Goal: Task Accomplishment & Management: Manage account settings

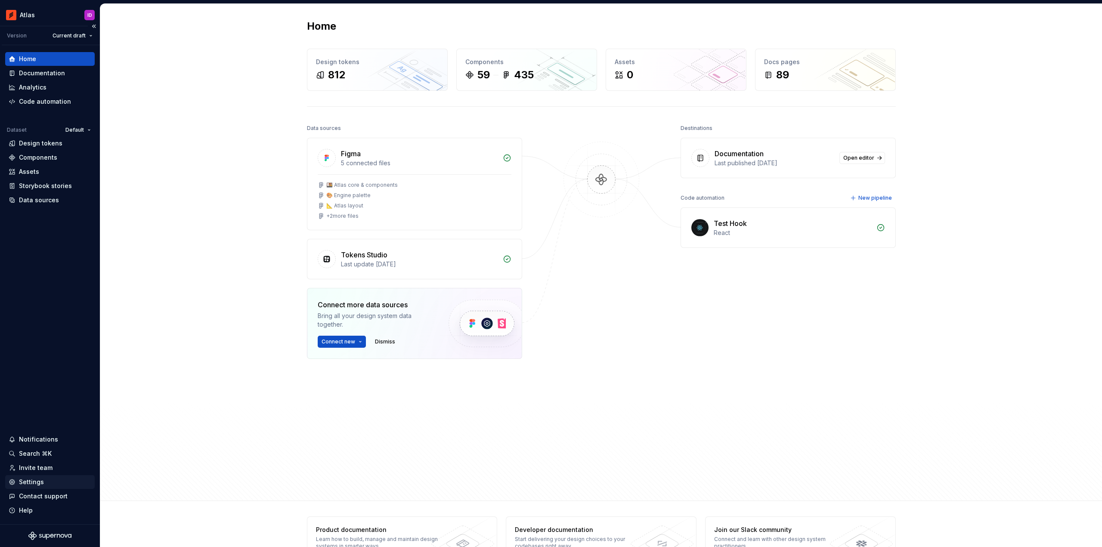
click at [33, 478] on div "Settings" at bounding box center [31, 482] width 25 height 9
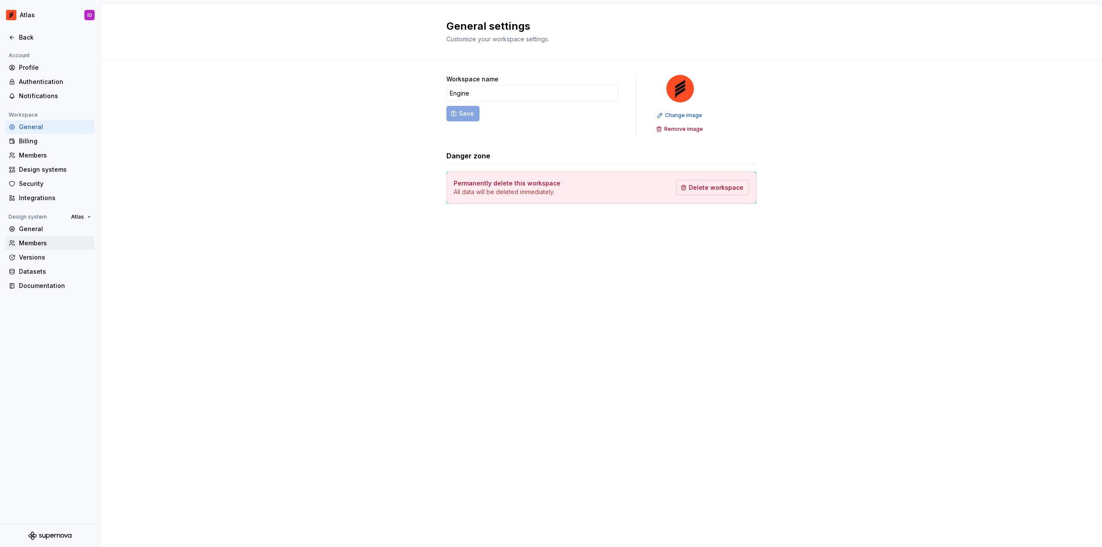
click at [38, 241] on div "Members" at bounding box center [55, 243] width 72 height 9
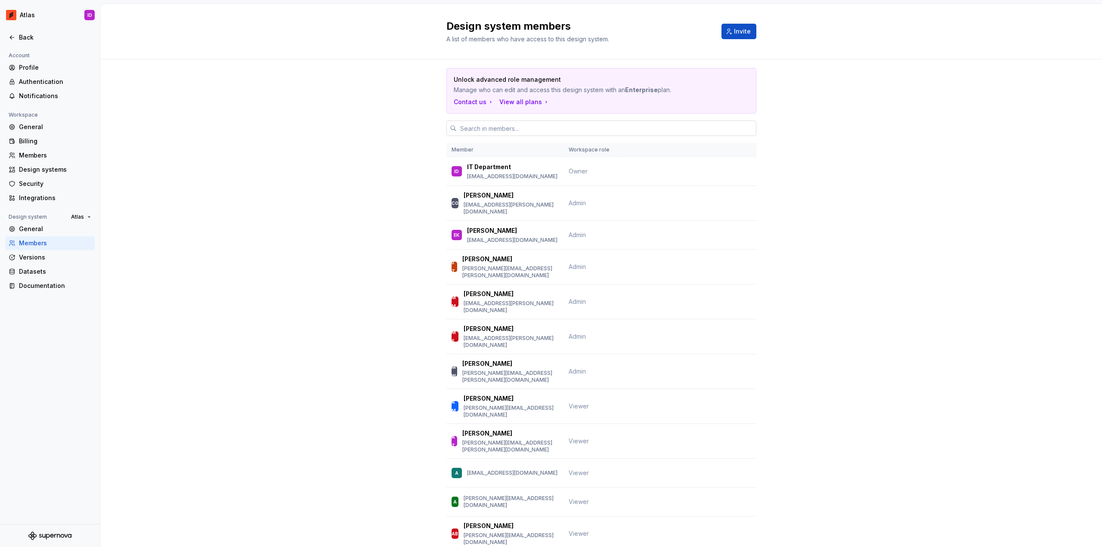
click at [508, 131] on input "text" at bounding box center [607, 128] width 300 height 15
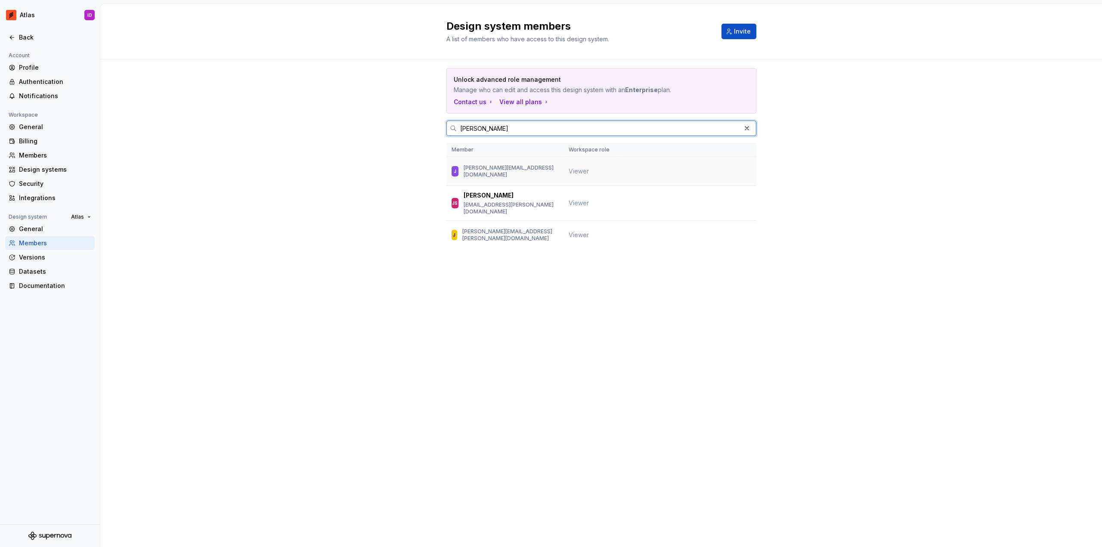
type input "julia"
click at [581, 171] on span "Viewer" at bounding box center [579, 170] width 20 height 7
click at [456, 168] on div "J" at bounding box center [455, 171] width 3 height 9
click at [484, 167] on div "J julia.singer@hotelengine.com" at bounding box center [504, 171] width 107 height 18
click at [737, 171] on td at bounding box center [688, 171] width 135 height 29
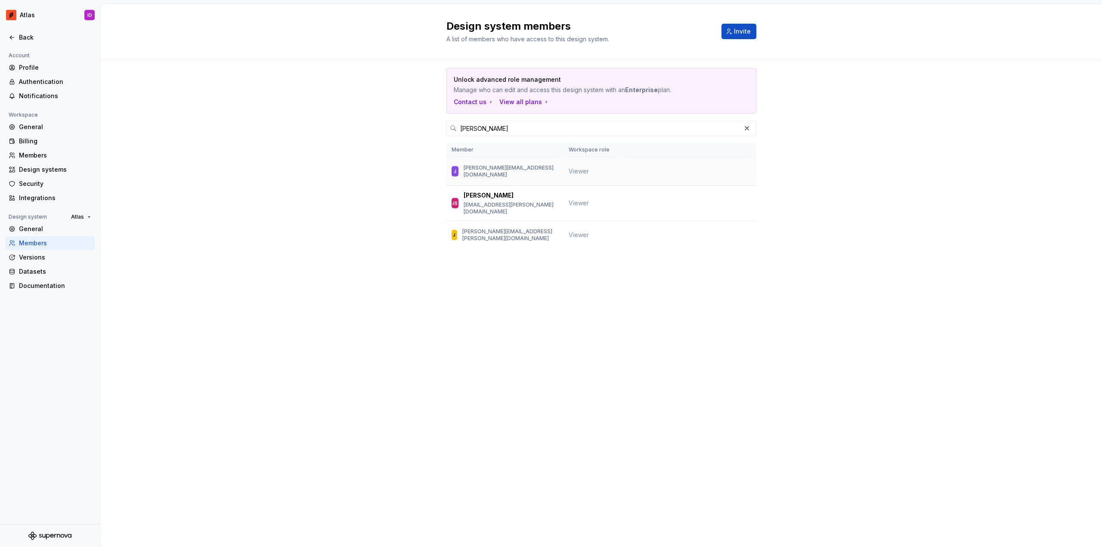
click at [737, 171] on td at bounding box center [688, 171] width 135 height 29
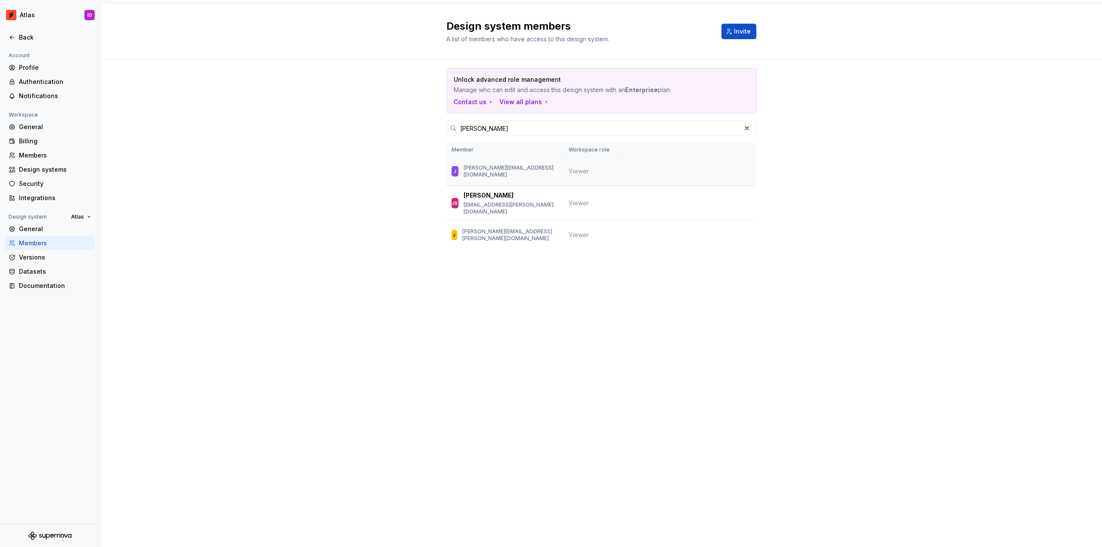
drag, startPoint x: 737, startPoint y: 171, endPoint x: 713, endPoint y: 173, distance: 23.7
click at [736, 171] on td at bounding box center [688, 171] width 135 height 29
click at [35, 157] on div "Members" at bounding box center [55, 155] width 72 height 9
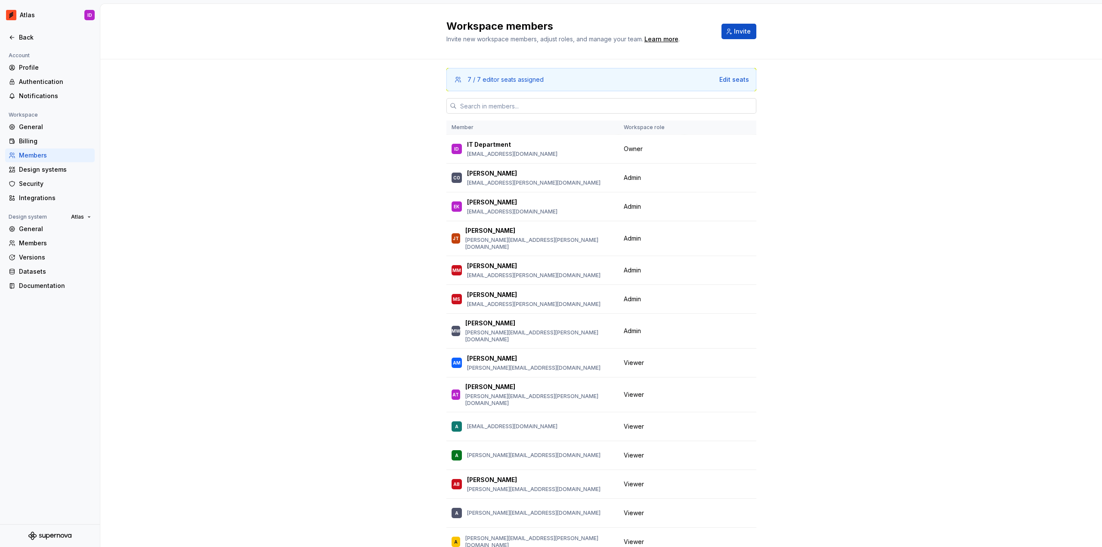
click at [508, 109] on input "text" at bounding box center [607, 105] width 300 height 15
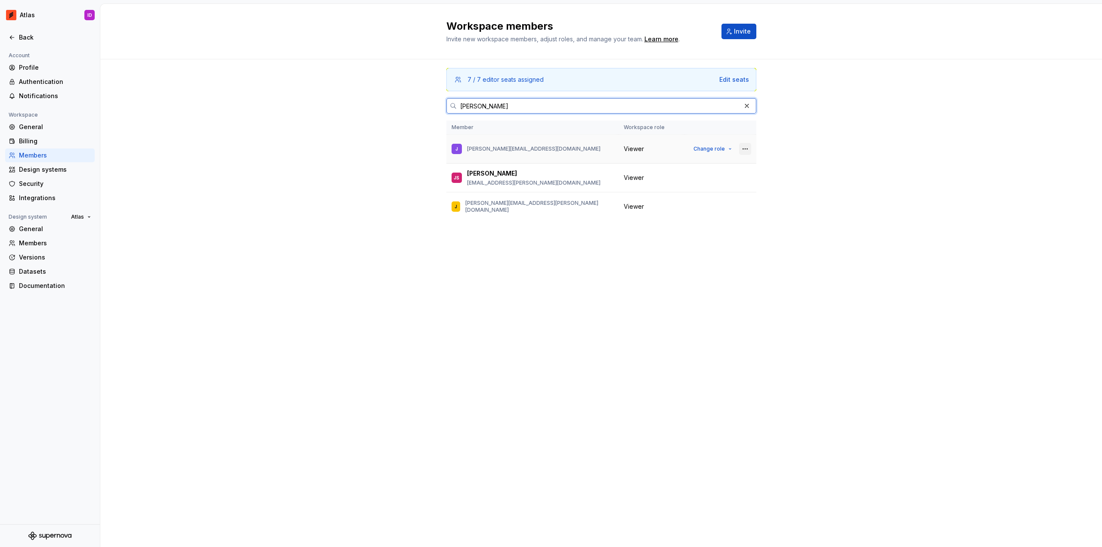
type input "julia"
click at [744, 146] on button "button" at bounding box center [745, 149] width 12 height 12
click at [714, 161] on div "Remove from workspace" at bounding box center [692, 165] width 74 height 9
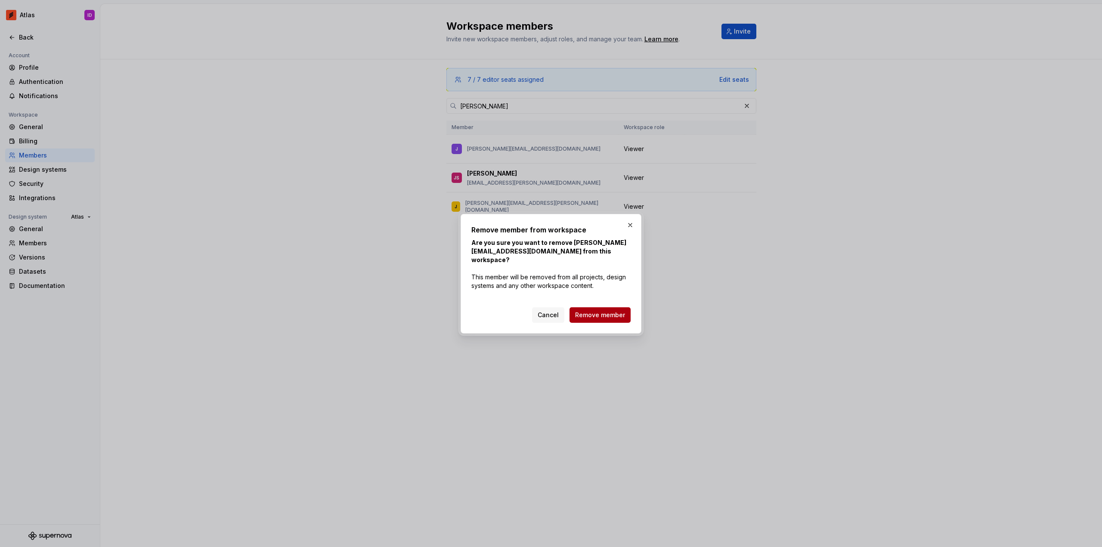
click at [607, 311] on span "Remove member" at bounding box center [600, 315] width 50 height 9
